Goal: Navigation & Orientation: Go to known website

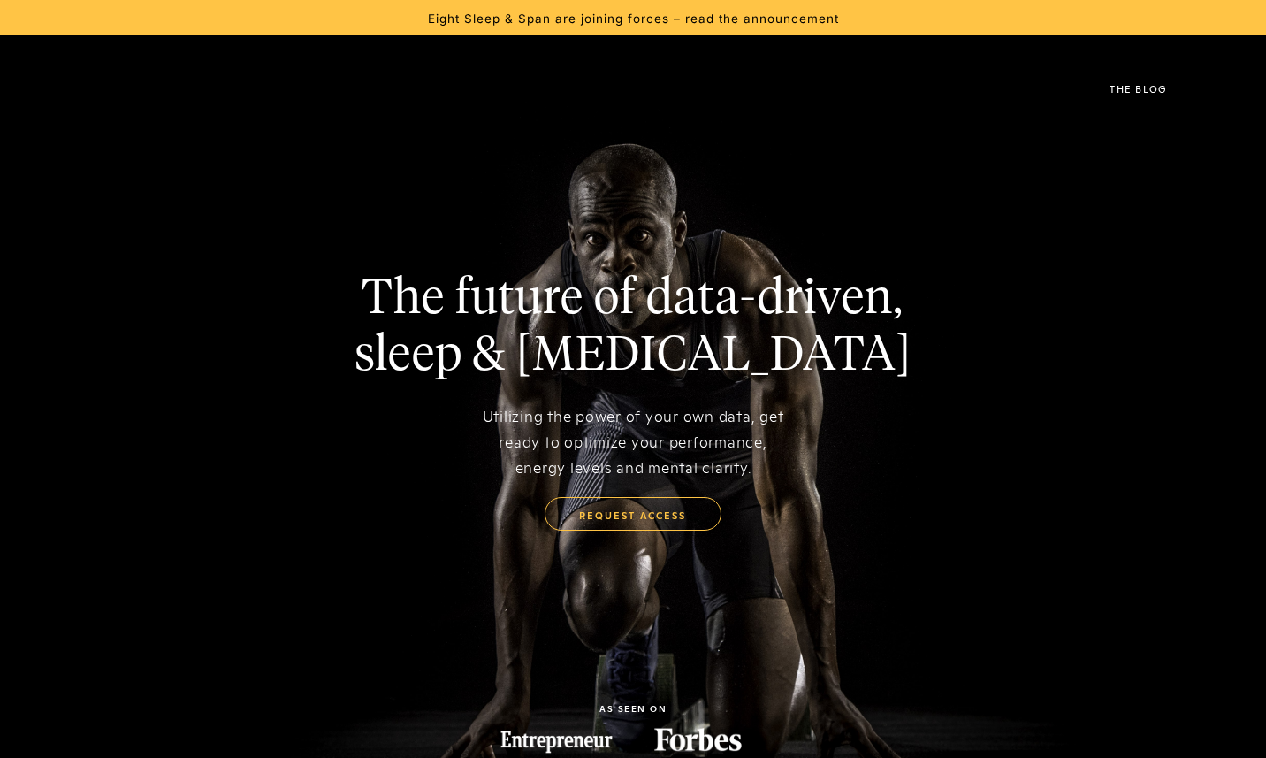
click at [72, 84] on img at bounding box center [72, 88] width 0 height 43
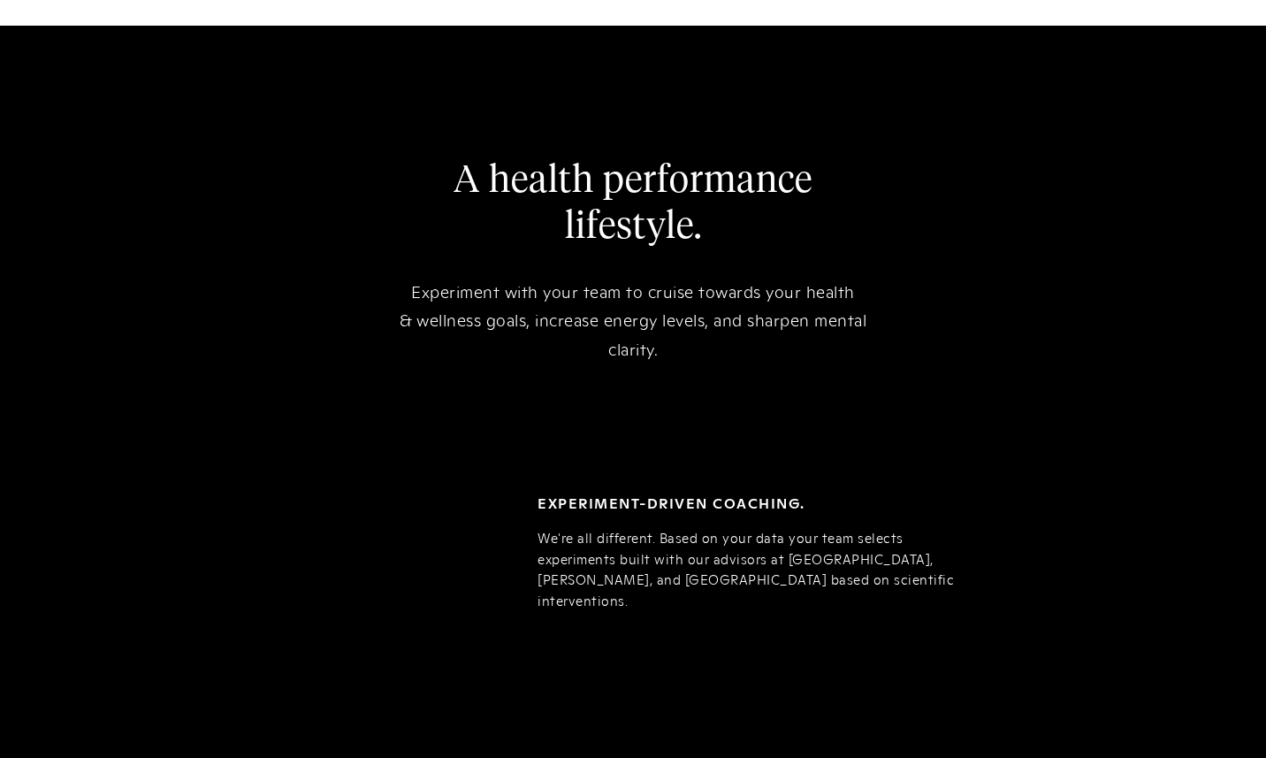
scroll to position [3125, 0]
